Goal: Information Seeking & Learning: Learn about a topic

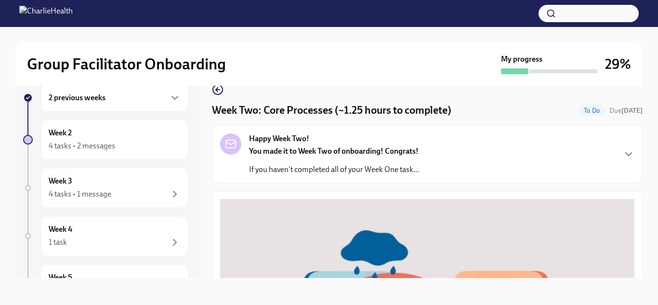
scroll to position [410, 0]
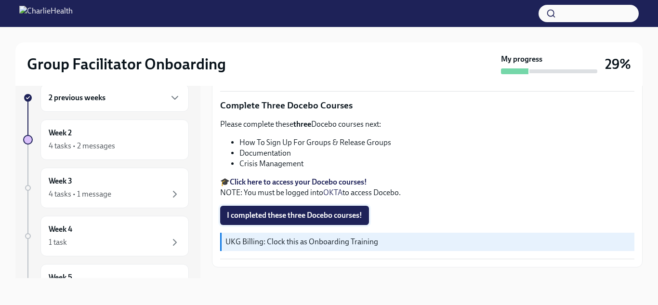
click at [277, 214] on span "I completed these three Docebo courses!" at bounding box center [294, 215] width 135 height 10
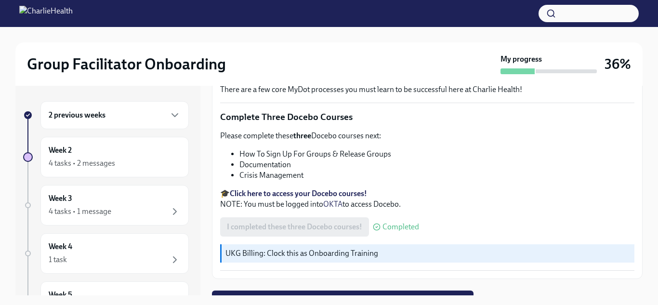
scroll to position [430, 0]
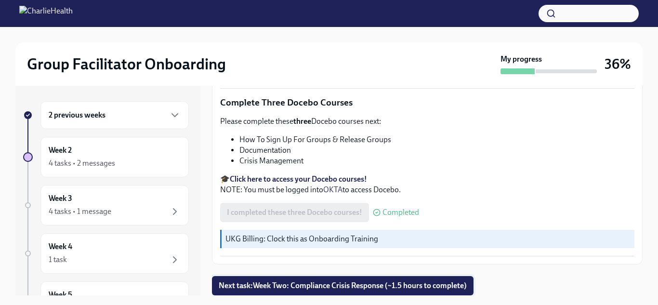
click at [272, 286] on span "Next task : Week Two: Compliance Crisis Response (~1.5 hours to complete)" at bounding box center [343, 286] width 248 height 10
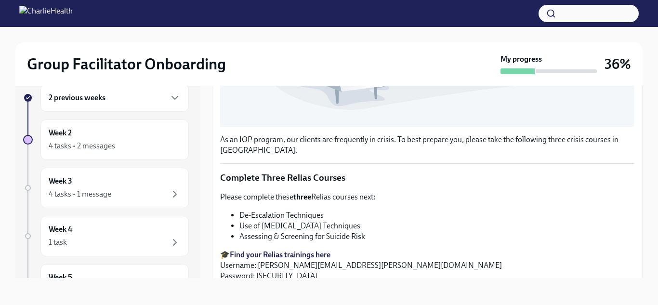
scroll to position [393, 0]
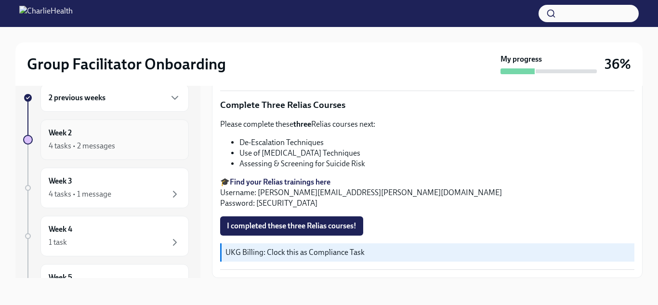
click at [118, 147] on div "4 tasks • 2 messages" at bounding box center [115, 146] width 132 height 12
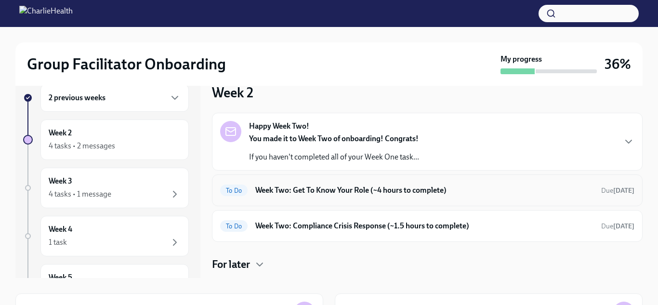
click at [408, 188] on h6 "Week Two: Get To Know Your Role (~4 hours to complete)" at bounding box center [424, 190] width 338 height 11
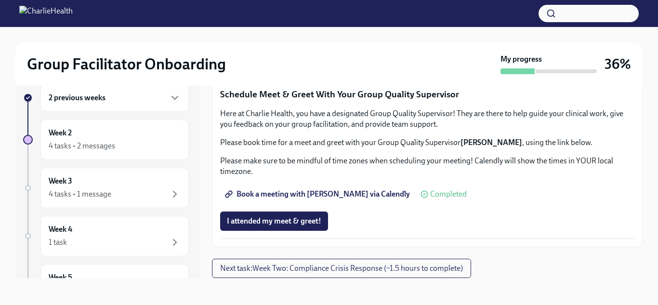
scroll to position [978, 0]
click at [345, 271] on span "Next task : Week Two: Compliance Crisis Response (~1.5 hours to complete)" at bounding box center [341, 268] width 243 height 10
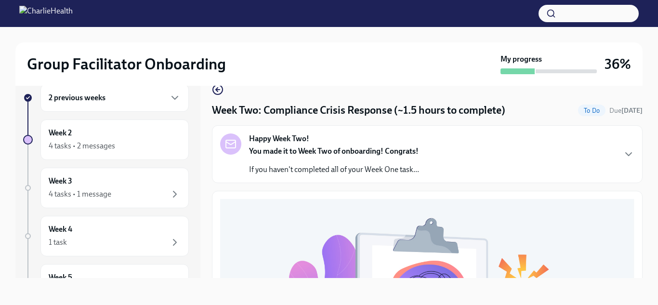
scroll to position [1, 0]
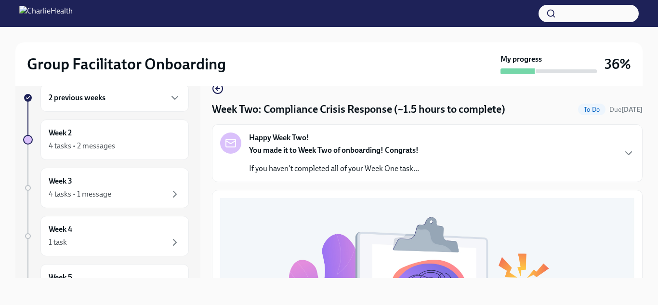
click at [306, 180] on div "Happy Week Two! You made it to Week Two of onboarding! Congrats! If you haven't…" at bounding box center [427, 153] width 430 height 58
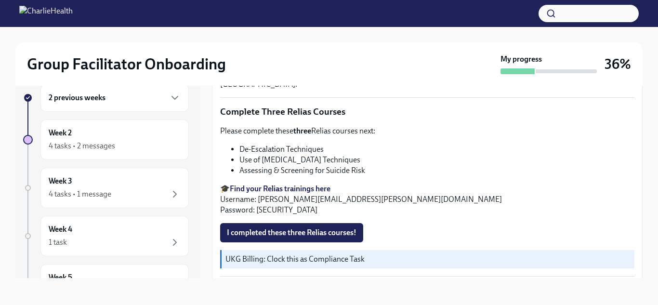
scroll to position [550, 0]
click at [126, 134] on div "Week 2 4 tasks • 2 messages" at bounding box center [115, 140] width 132 height 24
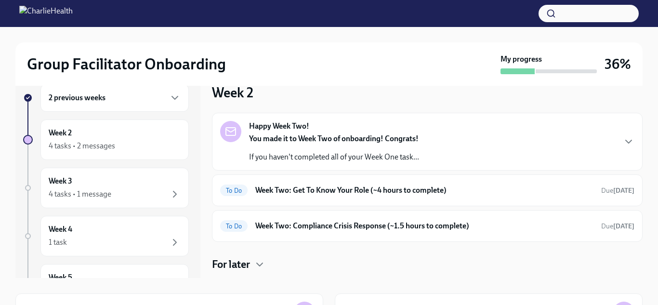
click at [498, 156] on div "Happy Week Two! You made it to Week Two of onboarding! Congrats! If you haven't…" at bounding box center [427, 141] width 414 height 41
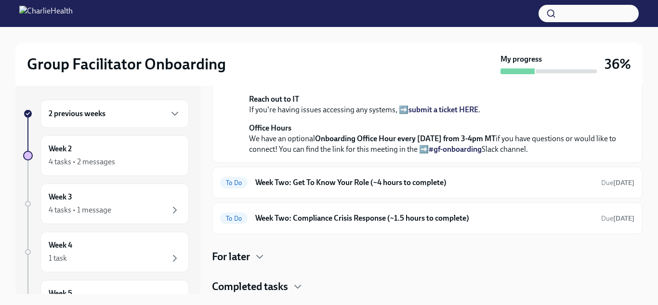
scroll to position [330, 0]
click at [308, 188] on h6 "Week Two: Get To Know Your Role (~4 hours to complete)" at bounding box center [424, 182] width 338 height 11
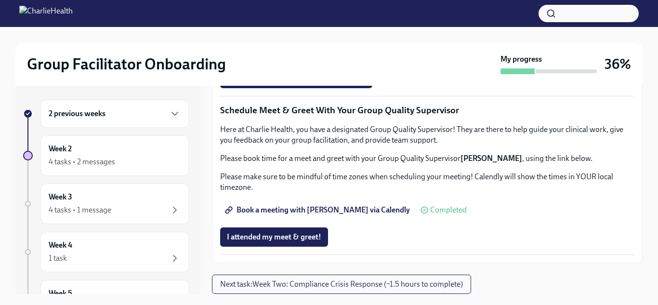
scroll to position [978, 0]
click at [317, 286] on span "Next task : Week Two: Compliance Crisis Response (~1.5 hours to complete)" at bounding box center [341, 284] width 243 height 10
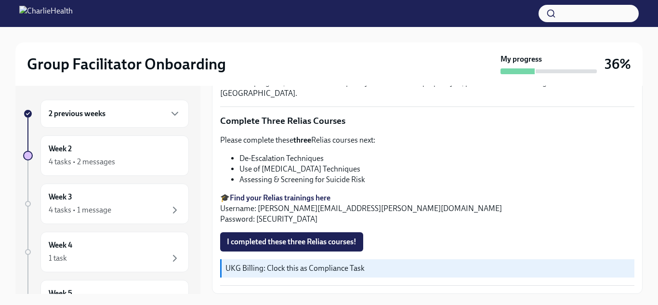
scroll to position [17, 0]
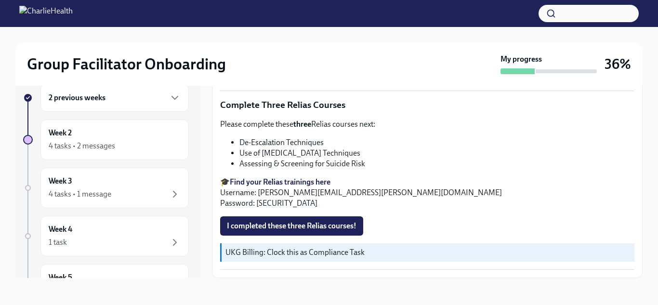
click at [287, 252] on p "UKG Billing: Clock this as Compliance Task" at bounding box center [427, 252] width 405 height 11
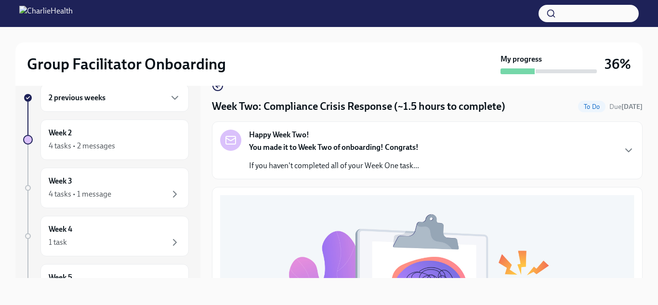
scroll to position [8, 0]
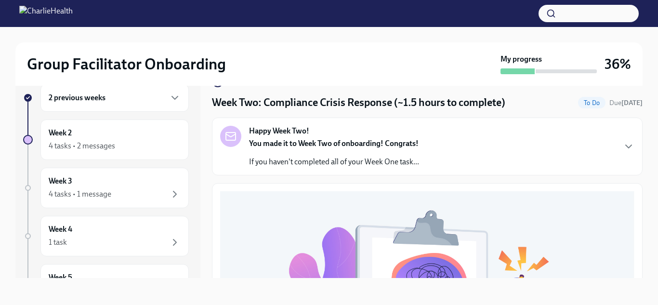
click at [349, 126] on div "Happy Week Two! You made it to Week Two of onboarding! Congrats! If you haven't…" at bounding box center [334, 146] width 170 height 41
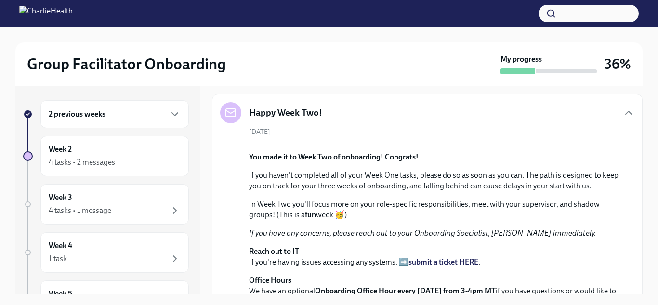
scroll to position [0, 0]
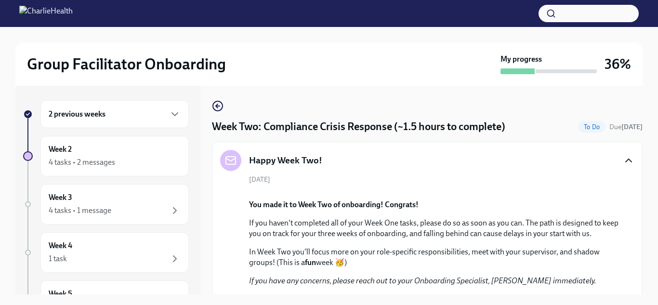
click at [631, 162] on icon "button" at bounding box center [628, 160] width 6 height 3
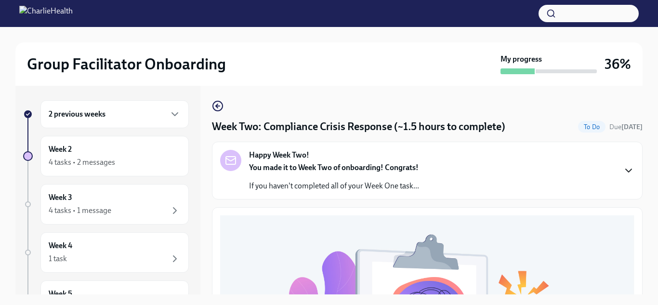
click at [624, 174] on icon "button" at bounding box center [628, 171] width 12 height 12
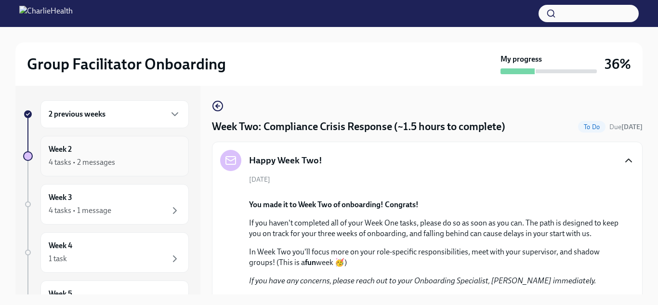
click at [143, 138] on div "Week 2 4 tasks • 2 messages" at bounding box center [114, 156] width 148 height 40
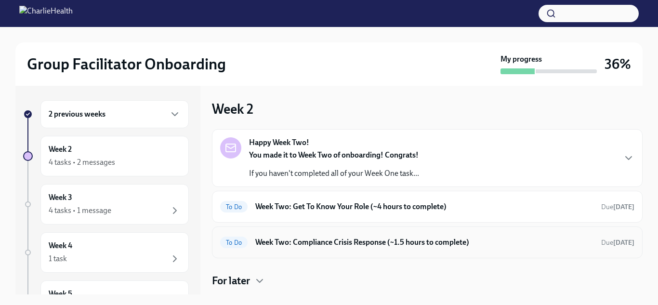
click at [298, 235] on div "To Do Week Two: Compliance Crisis Response (~1.5 hours to complete) Due [DATE]" at bounding box center [427, 241] width 414 height 15
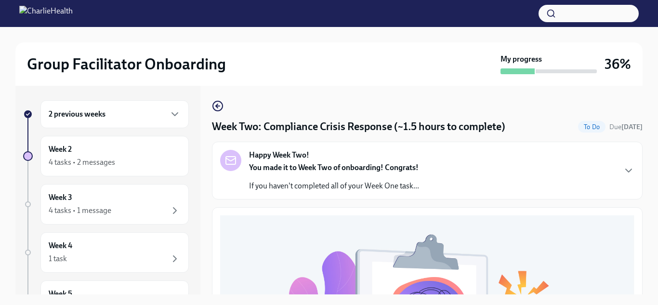
scroll to position [393, 0]
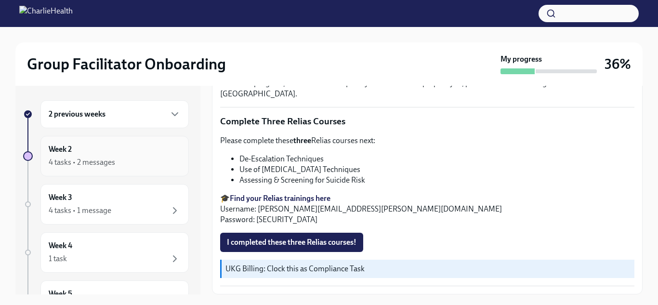
click at [130, 157] on div "4 tasks • 2 messages" at bounding box center [115, 162] width 132 height 12
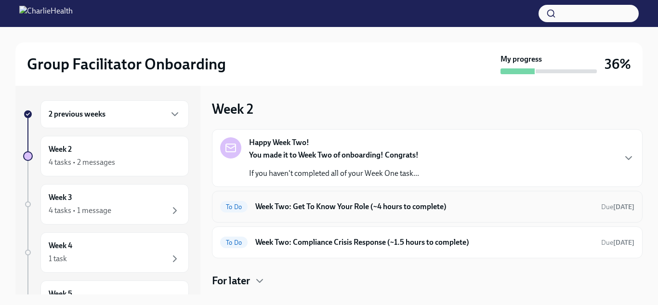
scroll to position [24, 0]
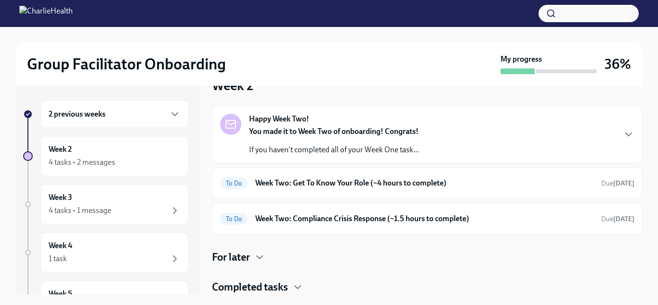
click at [252, 281] on h4 "Completed tasks" at bounding box center [250, 287] width 76 height 14
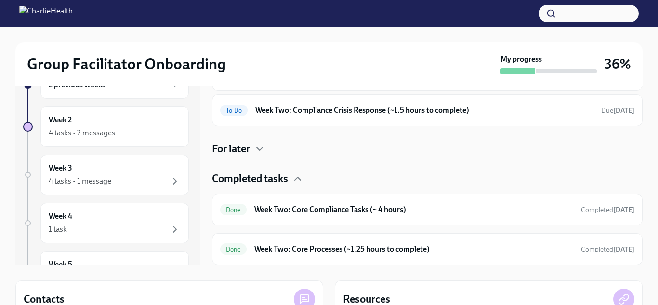
scroll to position [29, 0]
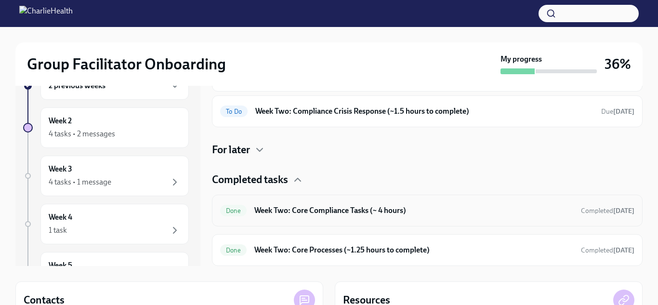
click at [388, 209] on h6 "Week Two: Core Compliance Tasks (~ 4 hours)" at bounding box center [413, 210] width 319 height 11
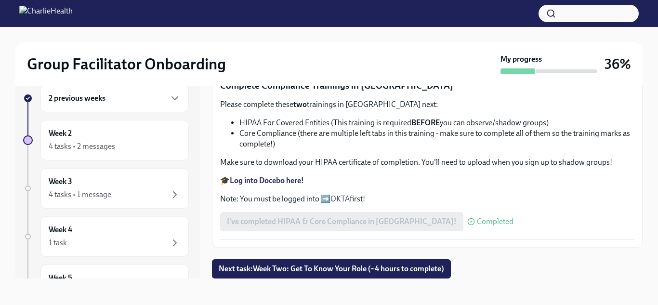
scroll to position [697, 0]
click at [328, 267] on span "Next task : Week Two: Get To Know Your Role (~4 hours to complete)" at bounding box center [331, 269] width 225 height 10
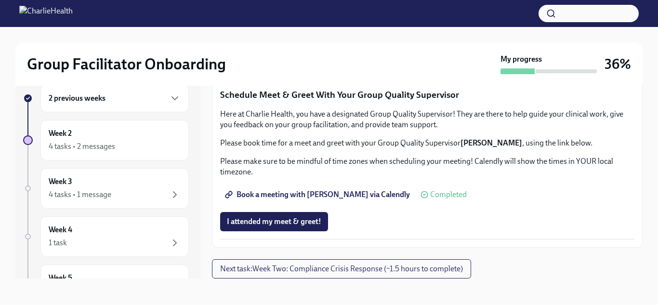
scroll to position [978, 0]
click at [383, 268] on span "Next task : Week Two: Compliance Crisis Response (~1.5 hours to complete)" at bounding box center [341, 269] width 243 height 10
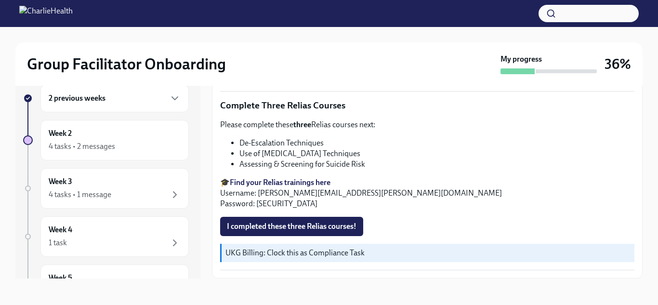
scroll to position [17, 0]
click at [374, 253] on p "UKG Billing: Clock this as Compliance Task" at bounding box center [427, 252] width 405 height 11
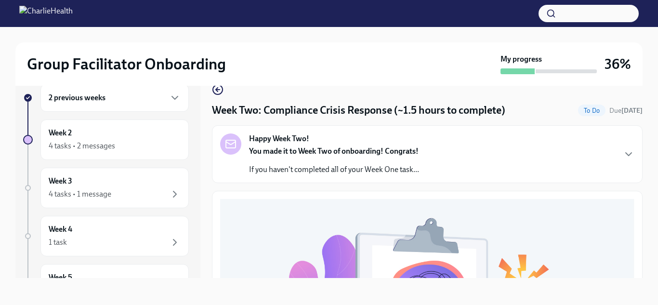
scroll to position [2, 0]
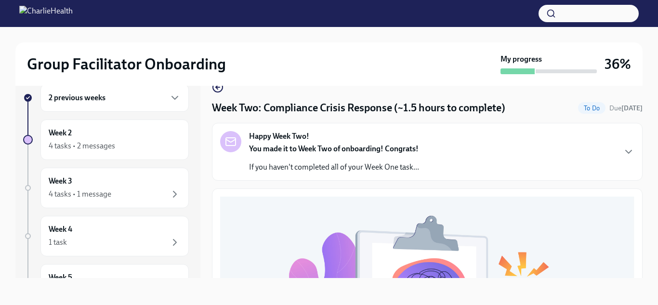
click at [399, 139] on div "Happy Week Two! You made it to Week Two of onboarding! Congrats! If you haven't…" at bounding box center [334, 151] width 170 height 41
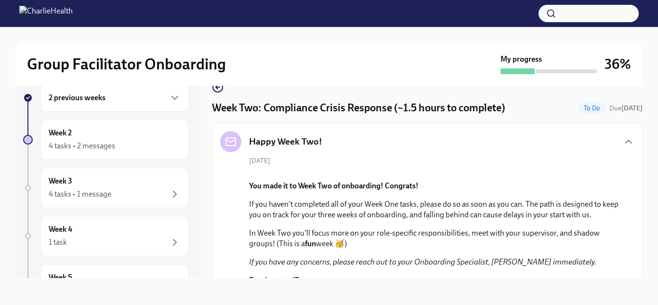
click at [112, 99] on div "2 previous weeks" at bounding box center [115, 98] width 132 height 12
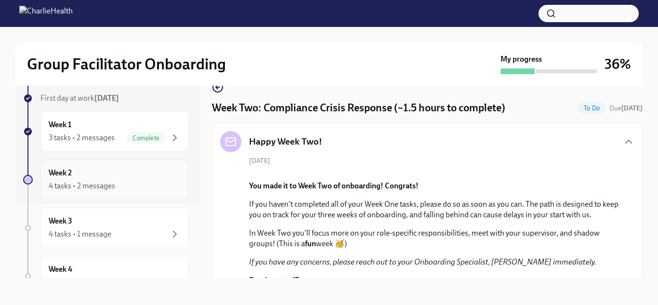
scroll to position [75, 0]
click at [96, 192] on div "Week 2 4 tasks • 2 messages" at bounding box center [114, 179] width 148 height 40
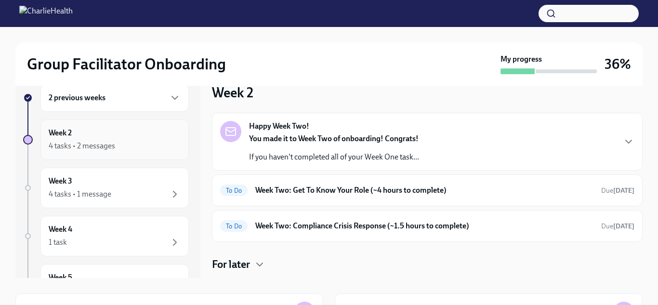
click at [95, 134] on div "Week 2 4 tasks • 2 messages" at bounding box center [115, 140] width 132 height 24
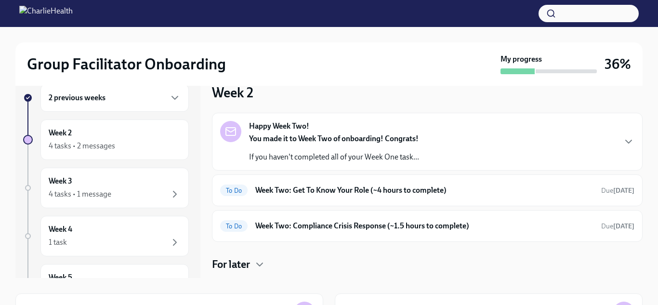
click at [344, 155] on p "If you haven't completed all of your Week One task..." at bounding box center [334, 157] width 170 height 11
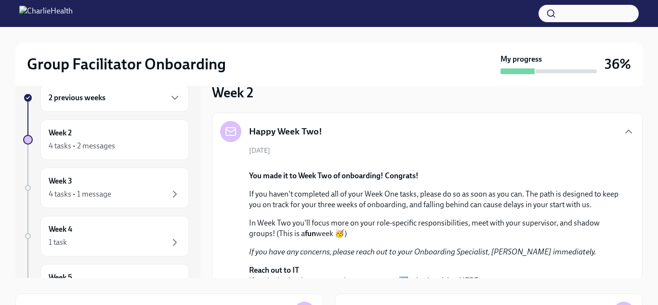
click at [344, 155] on div "[DATE] You made it to Week Two of onboarding! Congrats! If you haven't complete…" at bounding box center [427, 236] width 414 height 180
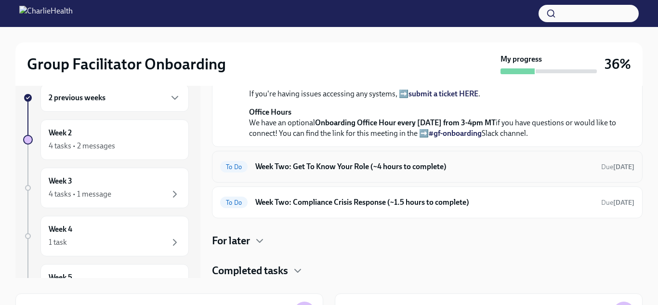
scroll to position [354, 0]
click at [243, 243] on h4 "For later" at bounding box center [231, 240] width 38 height 14
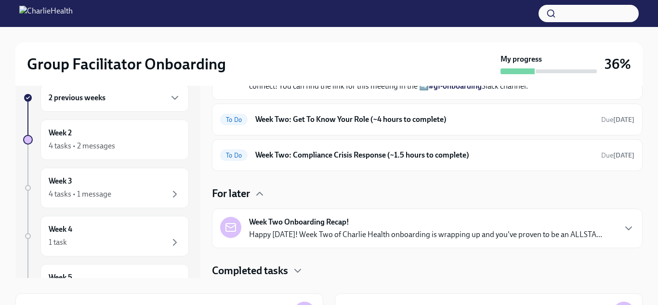
scroll to position [401, 0]
click at [300, 233] on p "Happy [DATE]! Week Two of Charlie Health onboarding is wrapping up and you've p…" at bounding box center [425, 234] width 353 height 11
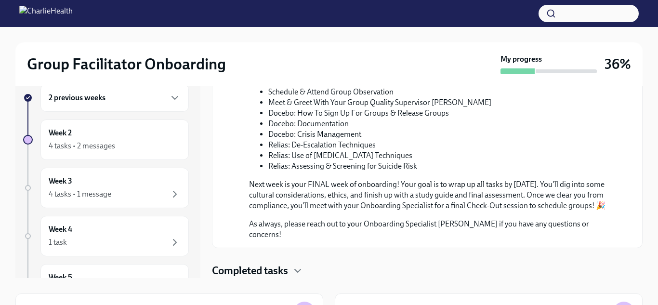
scroll to position [72, 0]
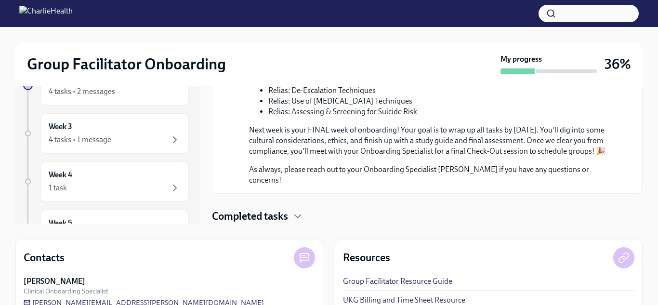
click at [282, 213] on h4 "Completed tasks" at bounding box center [250, 216] width 76 height 14
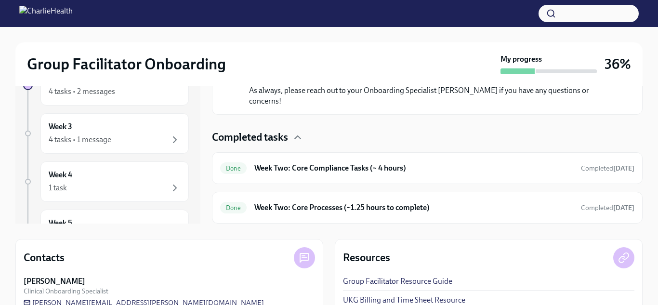
scroll to position [946, 0]
click at [278, 173] on div "Done Week Two: Core Compliance Tasks (~ 4 hours) Completed [DATE]" at bounding box center [427, 167] width 414 height 15
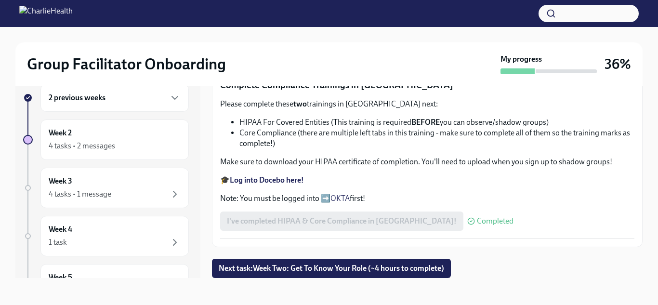
scroll to position [697, 0]
click at [283, 270] on span "Next task : Week Two: Get To Know Your Role (~4 hours to complete)" at bounding box center [331, 268] width 225 height 10
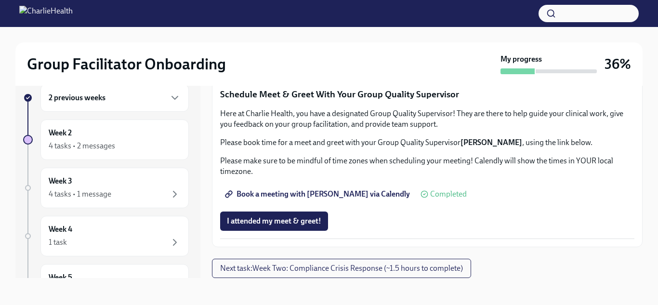
scroll to position [978, 0]
